Goal: Task Accomplishment & Management: Manage account settings

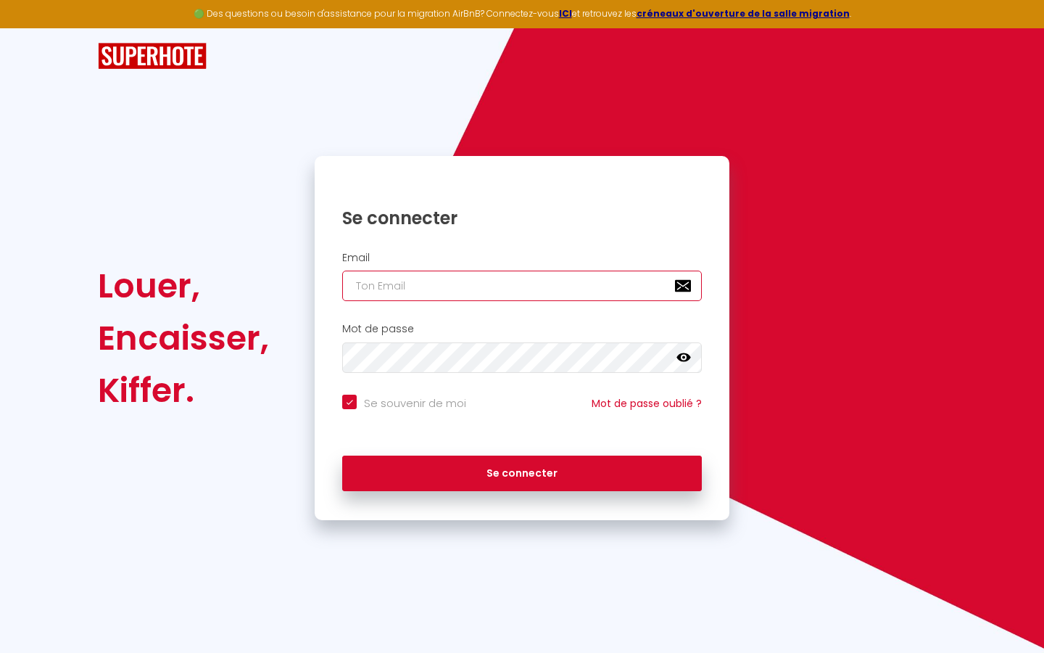
type input "s"
checkbox input "true"
type input "su"
checkbox input "true"
type input "sup"
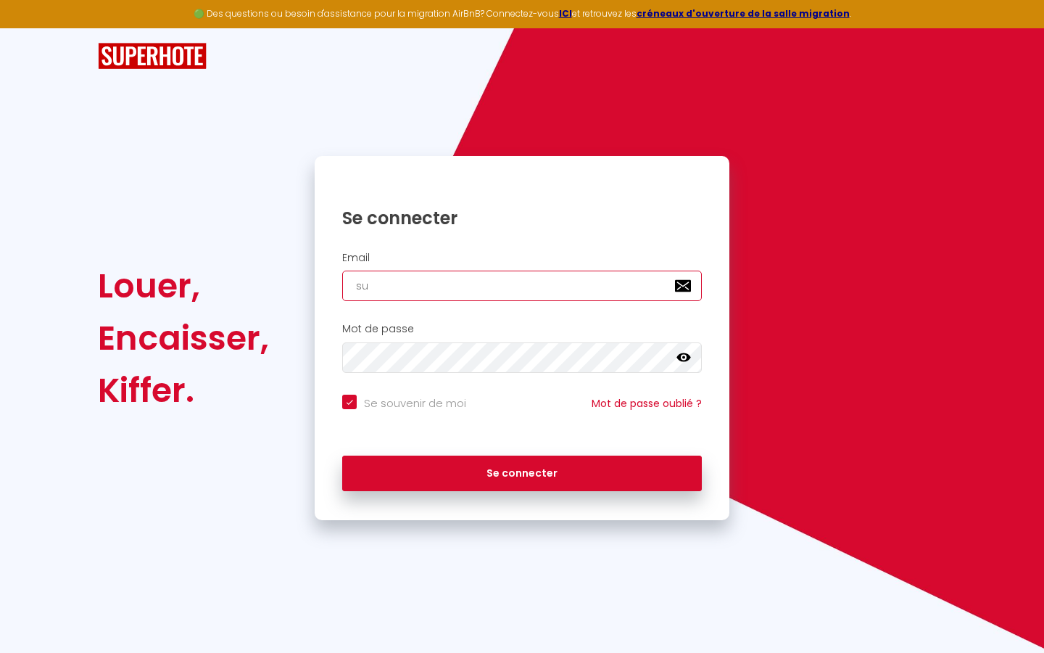
checkbox input "true"
type input "supe"
checkbox input "true"
type input "super"
checkbox input "true"
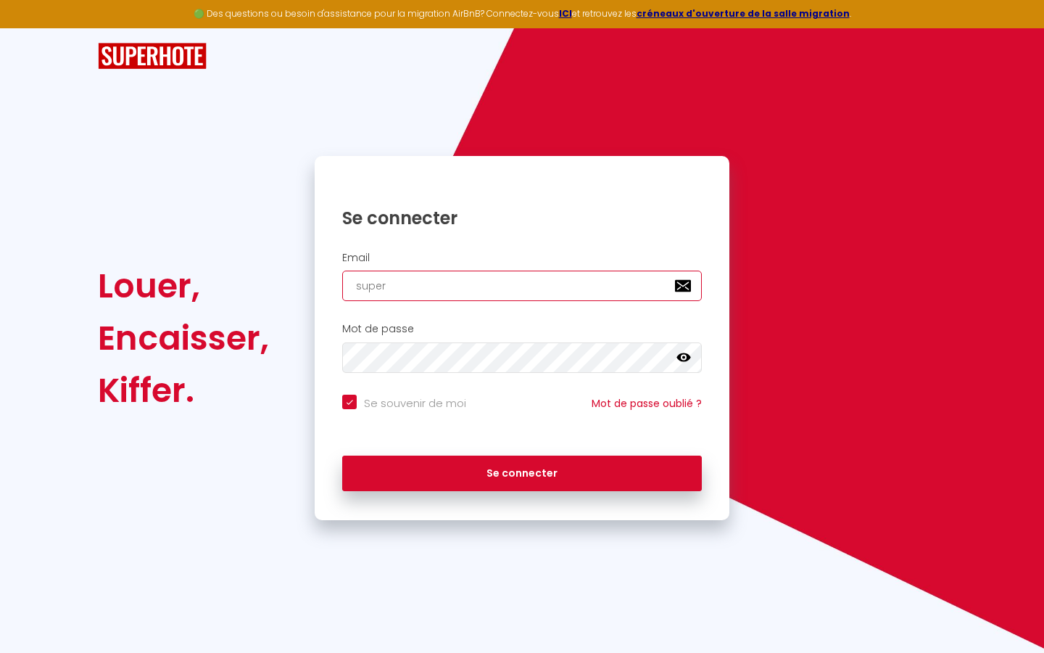
type input "superb"
checkbox input "true"
type input "superbo"
checkbox input "true"
type input "superbor"
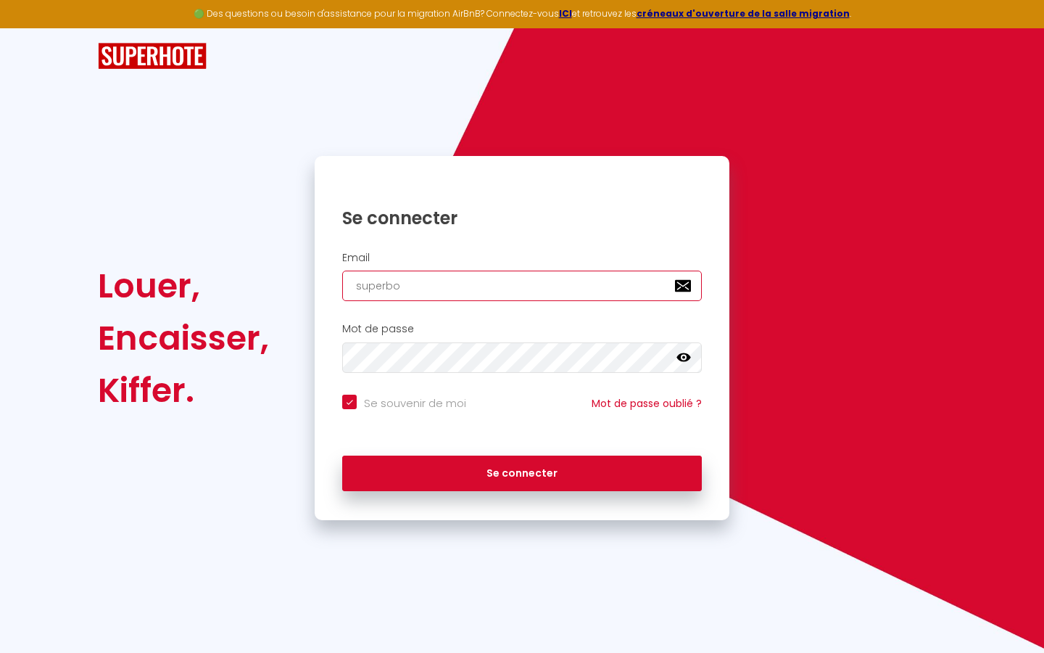
checkbox input "true"
type input "superbord"
checkbox input "true"
type input "superborde"
checkbox input "true"
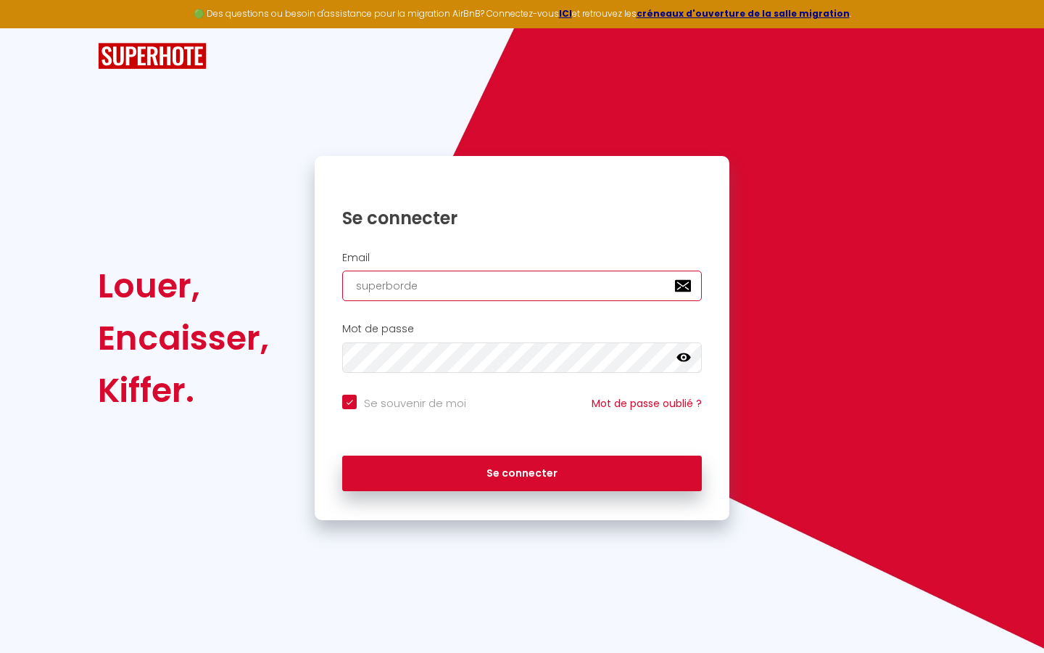
type input "superbordea"
checkbox input "true"
type input "superbordeau"
checkbox input "true"
type input "superbordeaux"
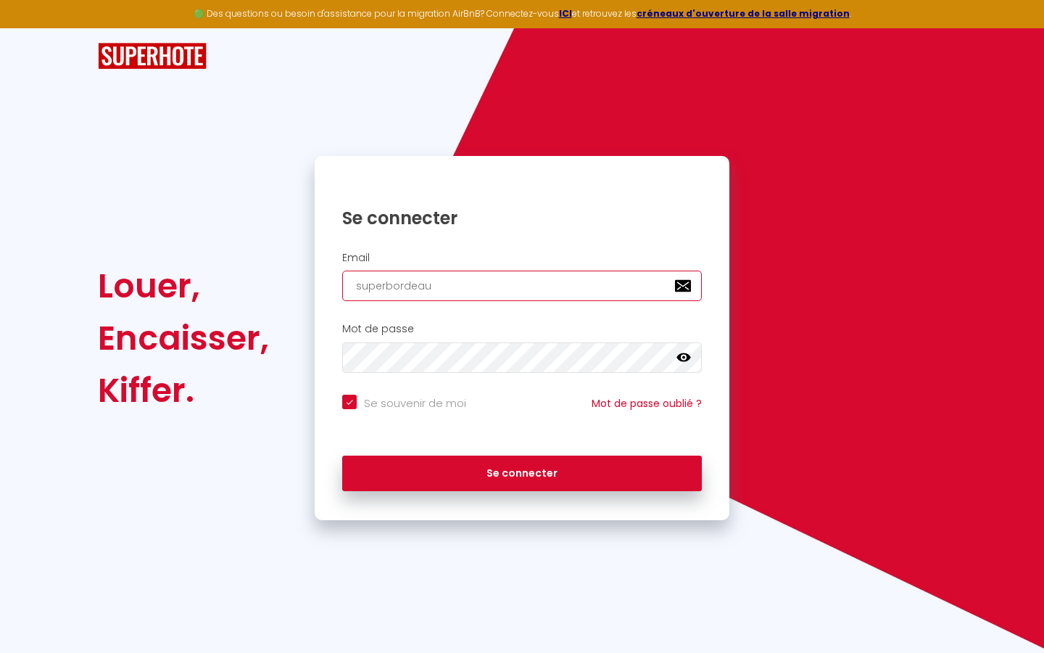
checkbox input "true"
type input "superbordeaux@"
checkbox input "true"
type input "superbordeaux@g"
checkbox input "true"
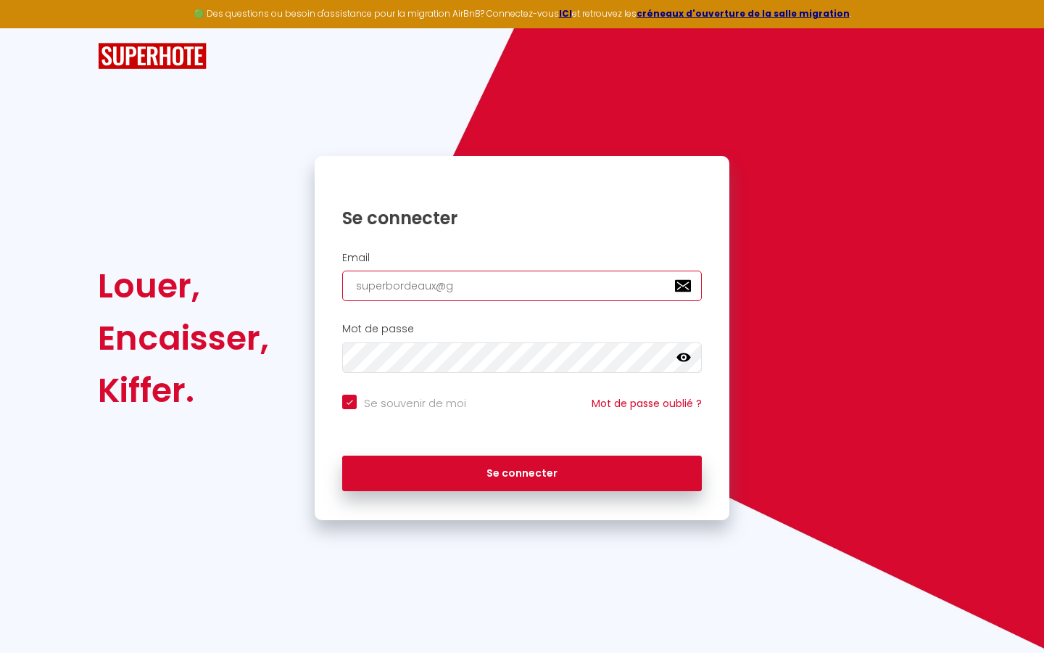
type input "superbordeaux@gm"
checkbox input "true"
type input "superbordeaux@gma"
checkbox input "true"
type input "superbordeaux@gmai"
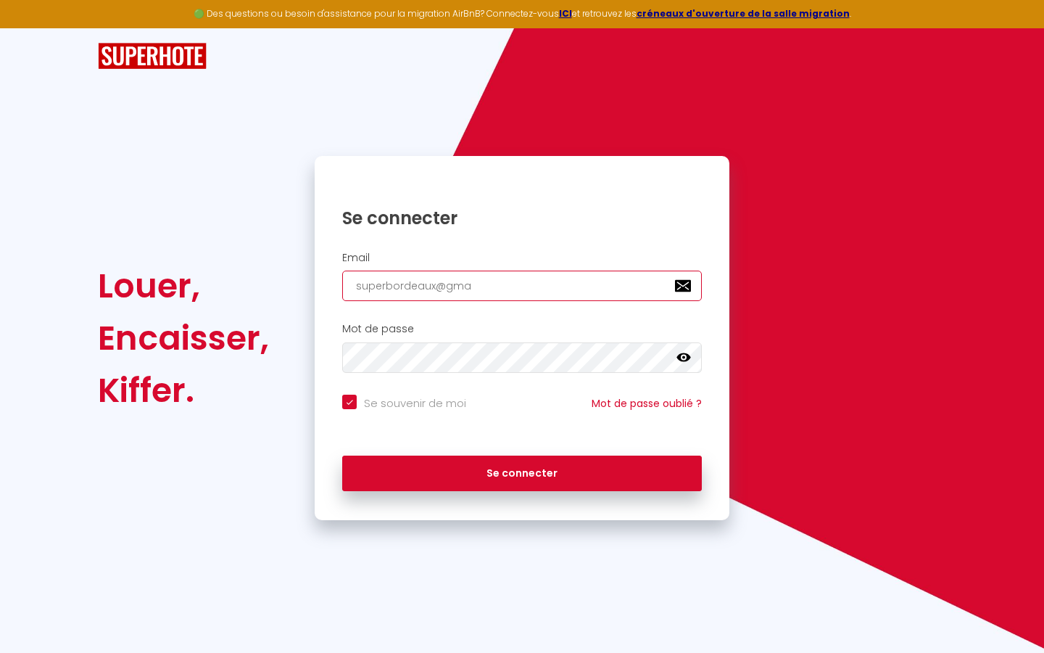
checkbox input "true"
type input "[EMAIL_ADDRESS]"
checkbox input "true"
type input "[EMAIL_ADDRESS]."
checkbox input "true"
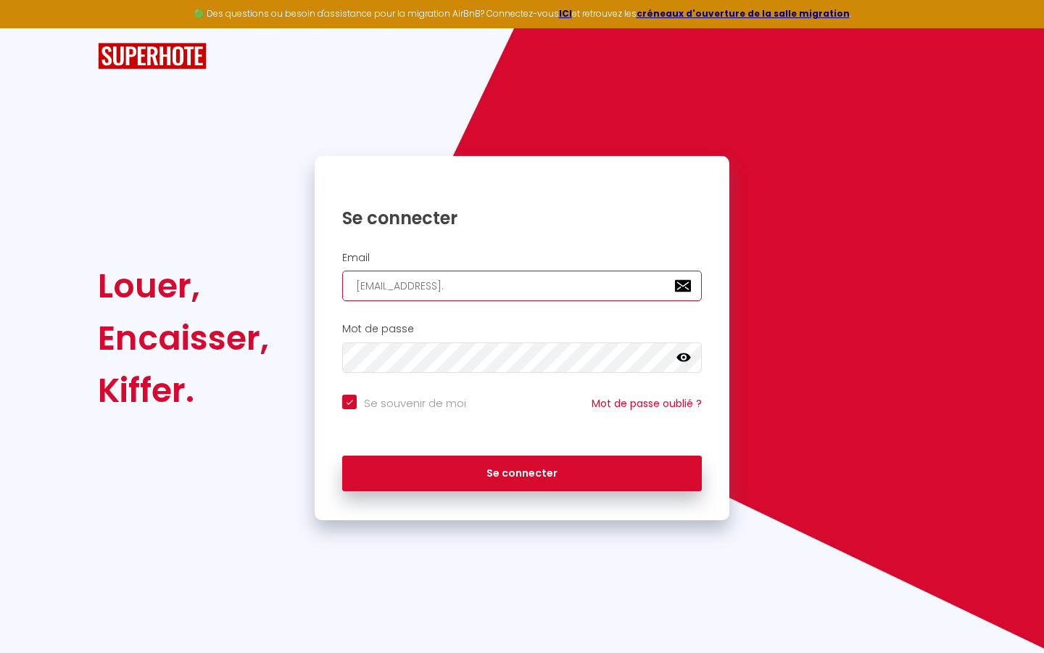
type input "superbordeaux@gmail.c"
checkbox input "true"
type input "[EMAIL_ADDRESS][DOMAIN_NAME]"
checkbox input "true"
type input "[EMAIL_ADDRESS][DOMAIN_NAME]"
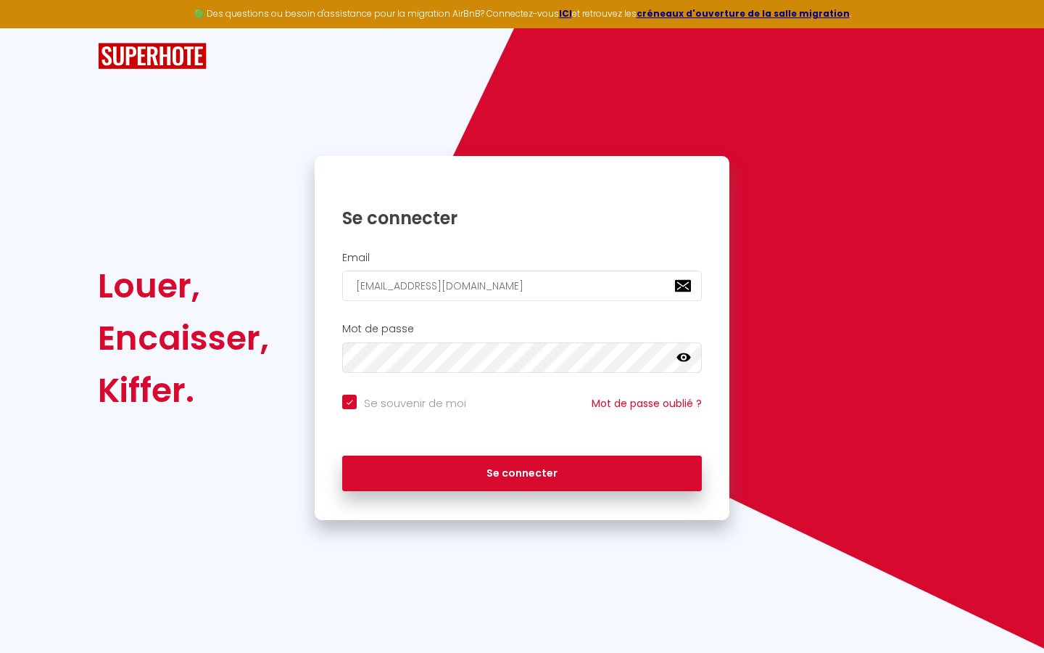
checkbox input "true"
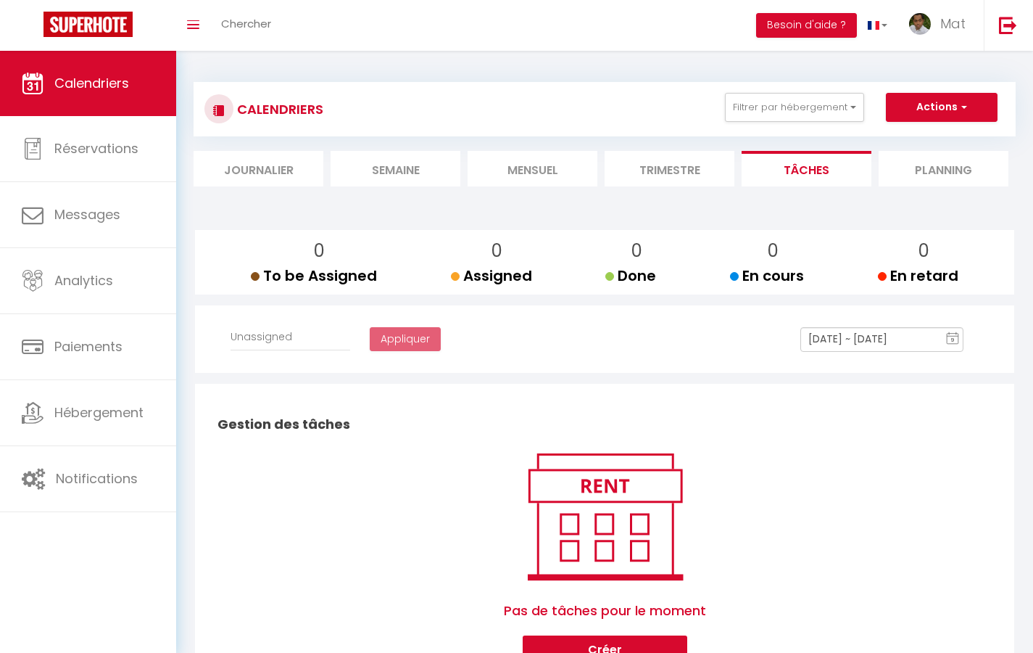
select select
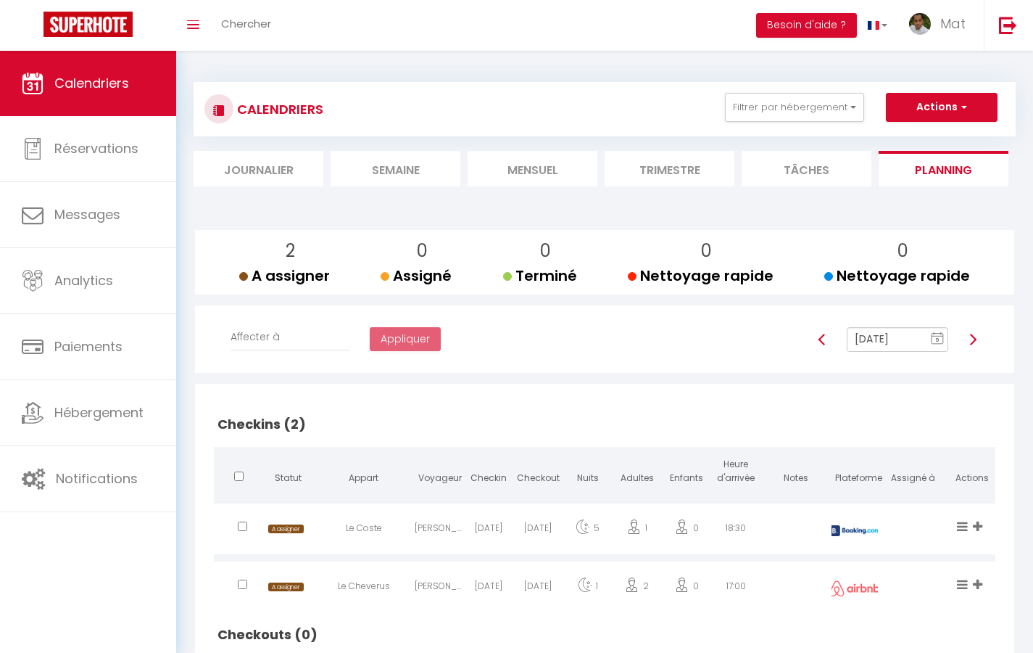
select select "not_cancelled"
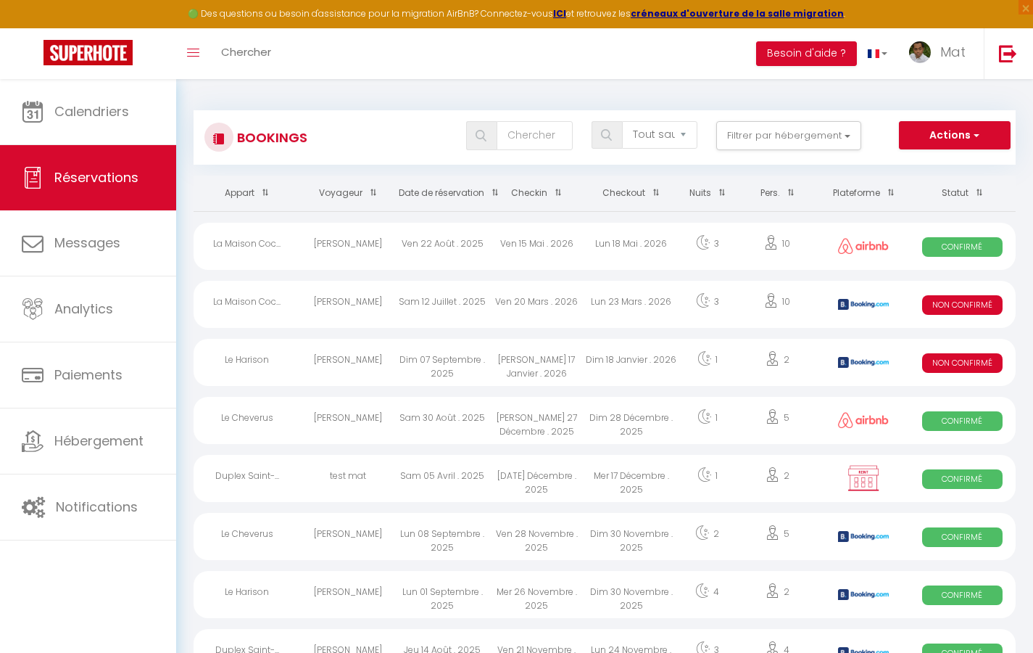
select select "message"
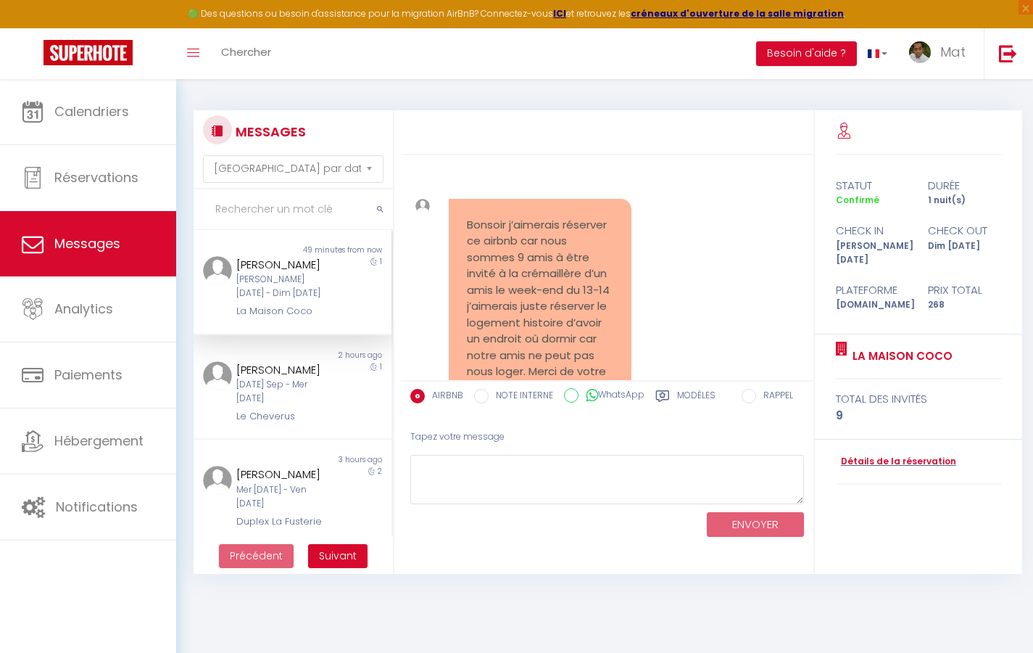
scroll to position [6799, 0]
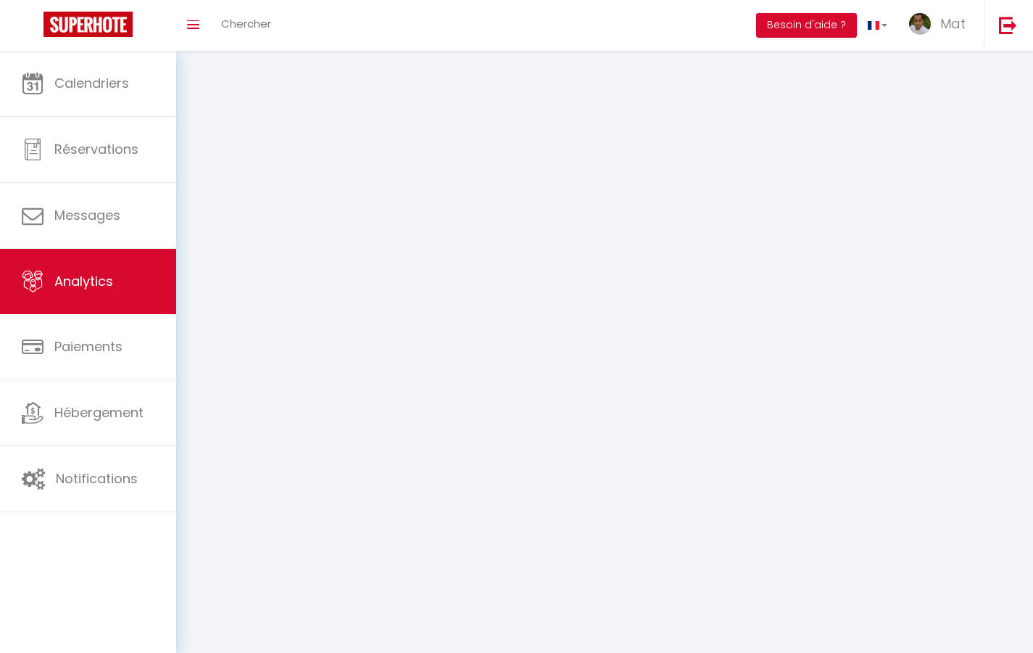
select select "2025"
select select "9"
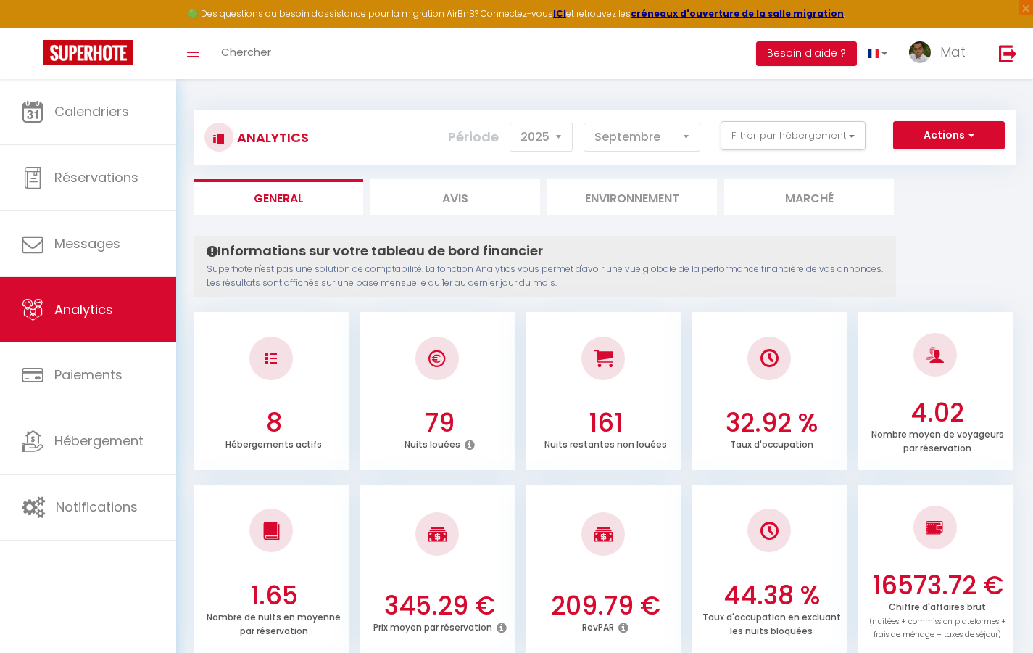
select select "2"
select select "0"
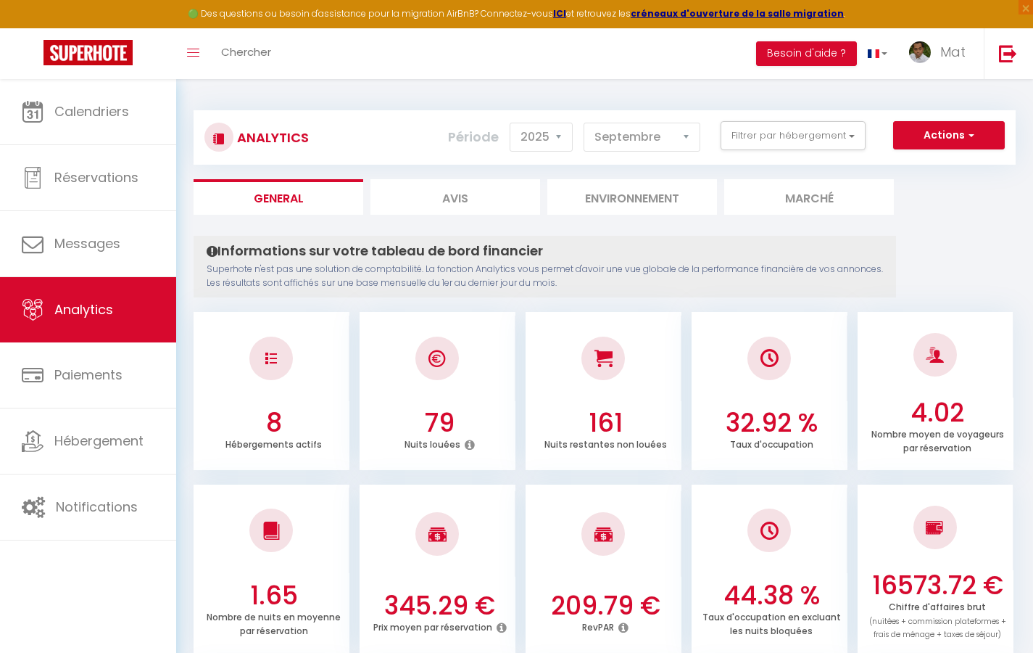
select select "0"
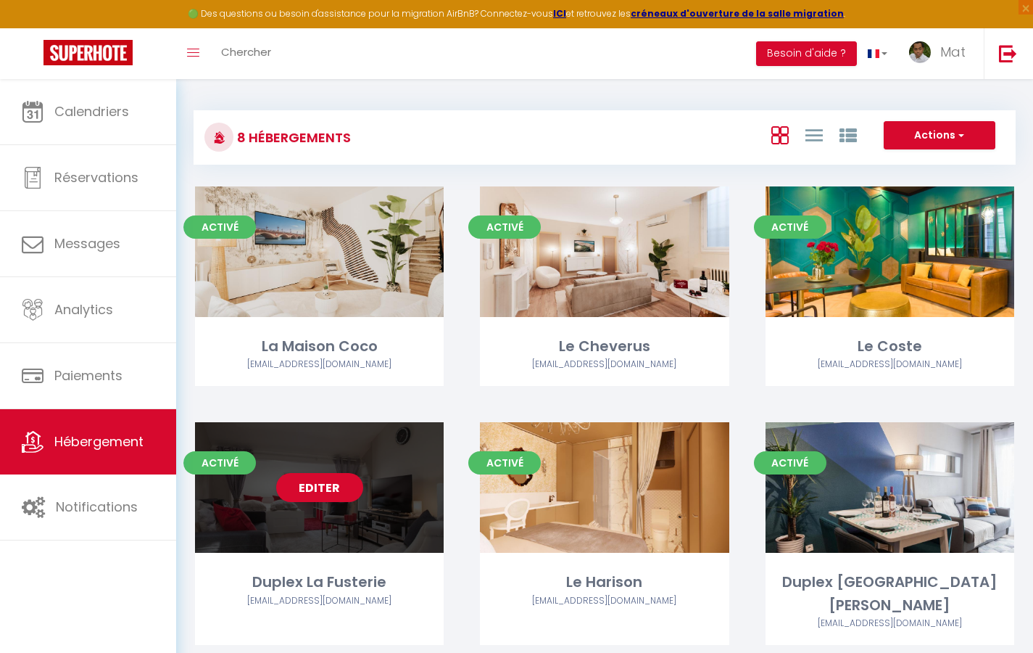
scroll to position [161, 0]
